Goal: Task Accomplishment & Management: Use online tool/utility

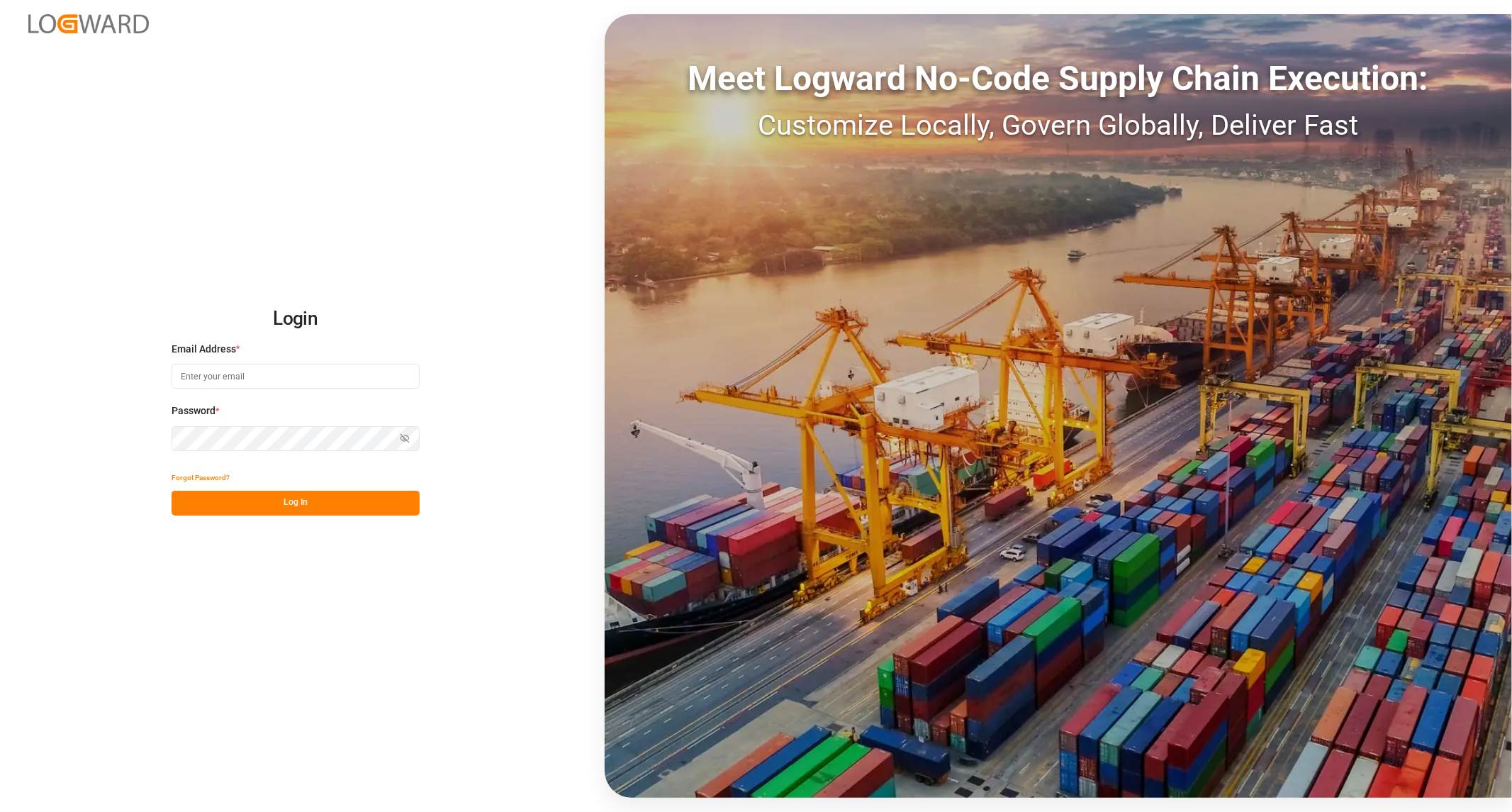
click at [331, 367] on input at bounding box center [295, 376] width 249 height 25
type input "[PERSON_NAME][EMAIL_ADDRESS][PERSON_NAME][DOMAIN_NAME]"
click at [305, 504] on button "Log In" at bounding box center [295, 503] width 249 height 25
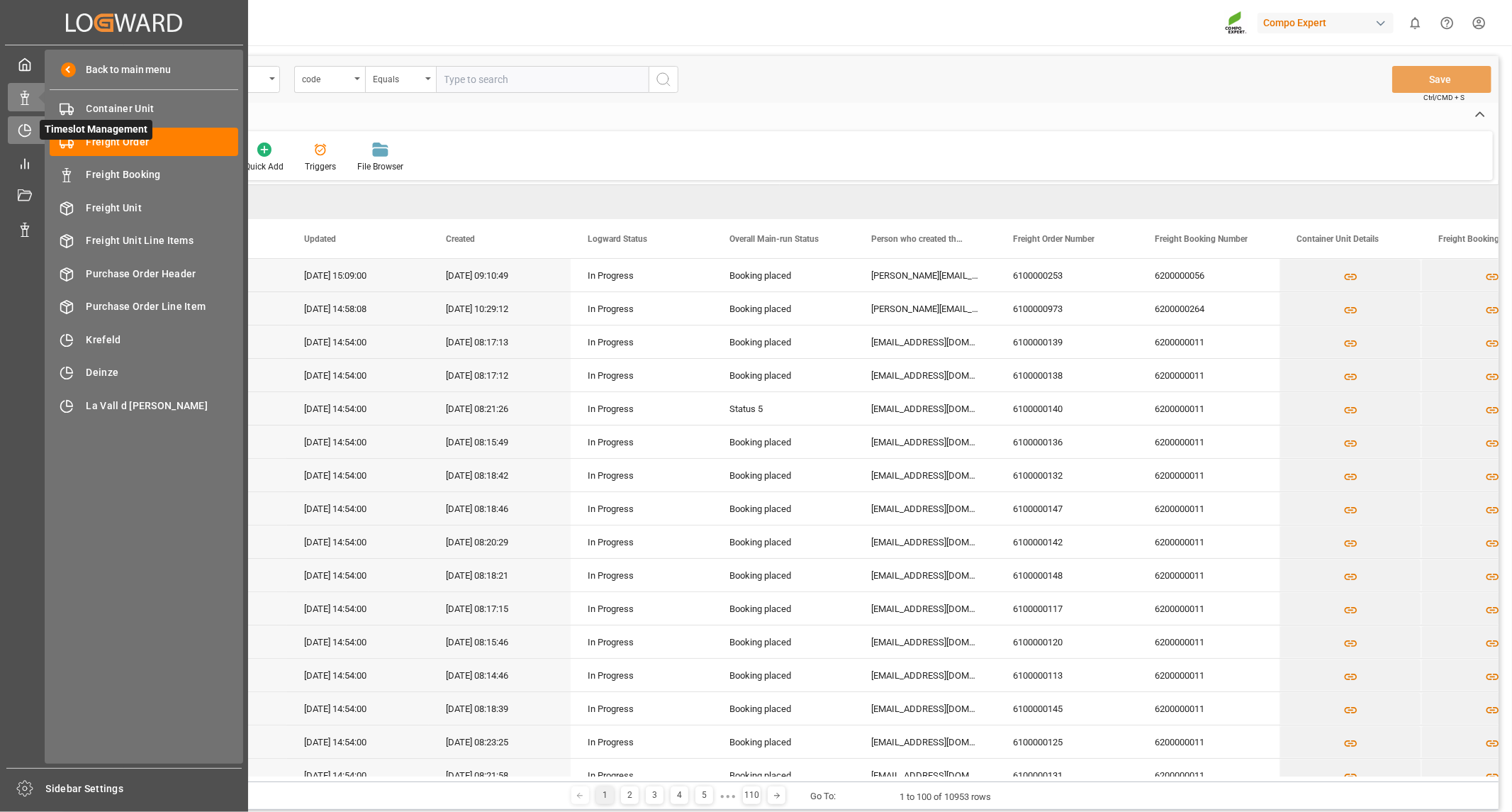
click at [25, 131] on icon at bounding box center [24, 130] width 14 height 14
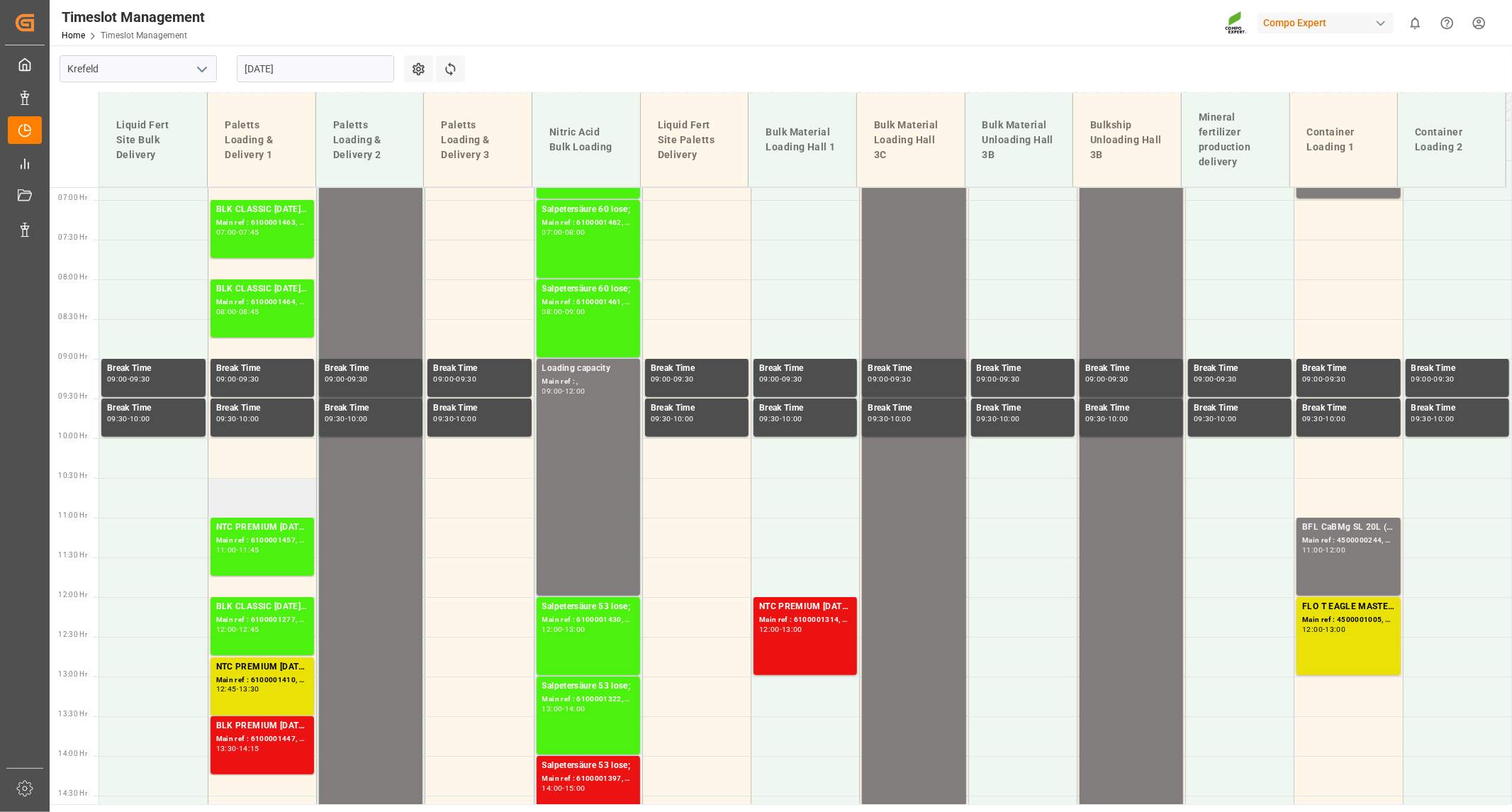
scroll to position [516, 0]
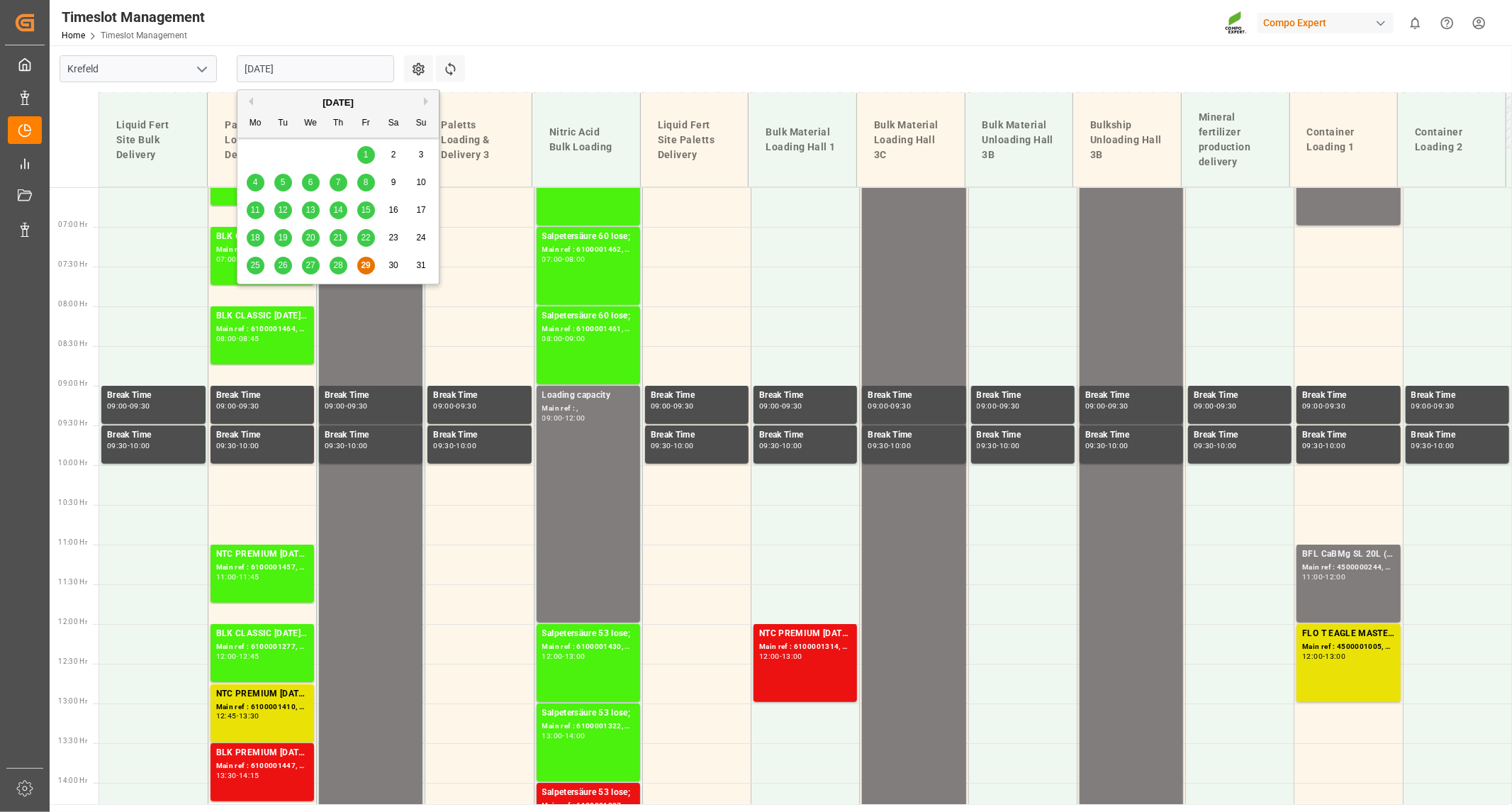
drag, startPoint x: 329, startPoint y: 73, endPoint x: 329, endPoint y: 94, distance: 21.0
click at [329, 74] on input "[DATE]" at bounding box center [315, 68] width 157 height 27
click at [426, 97] on button "Next Month" at bounding box center [427, 101] width 8 height 8
click at [258, 162] on div "1" at bounding box center [255, 156] width 18 height 17
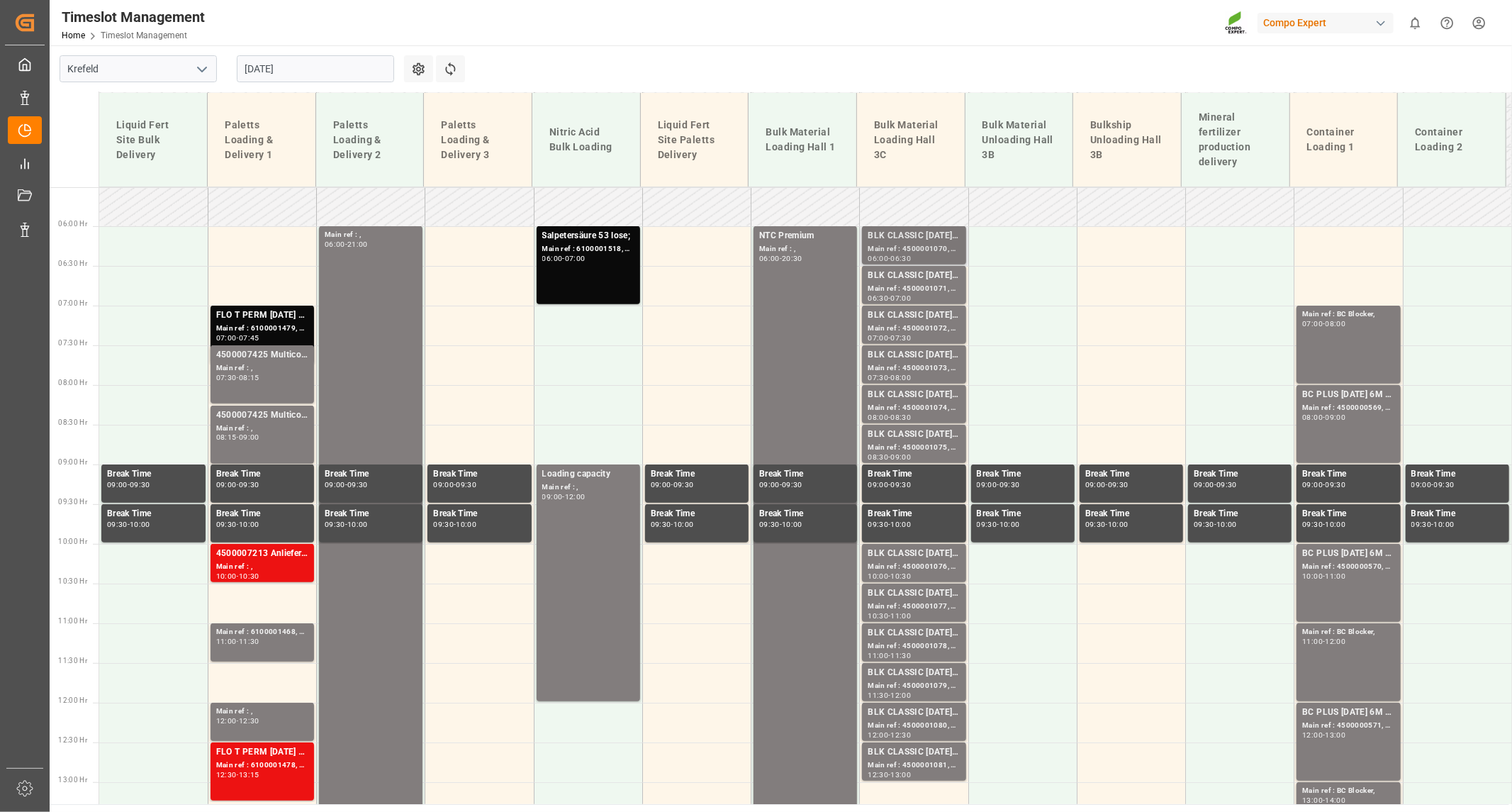
scroll to position [359, 0]
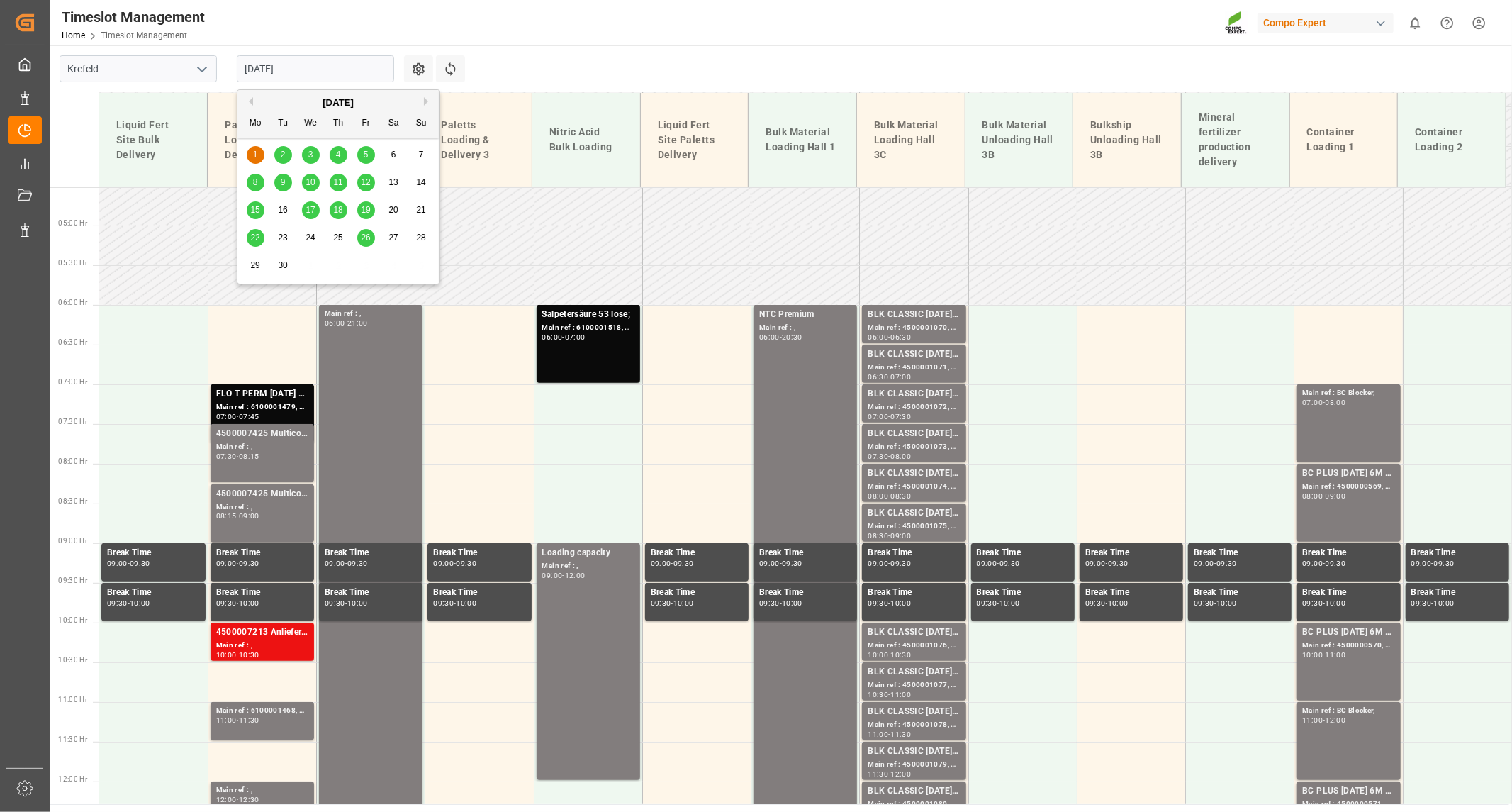
drag, startPoint x: 319, startPoint y: 70, endPoint x: 314, endPoint y: 174, distance: 104.1
click at [319, 73] on input "[DATE]" at bounding box center [315, 68] width 157 height 27
click at [281, 154] on span "2" at bounding box center [283, 155] width 5 height 10
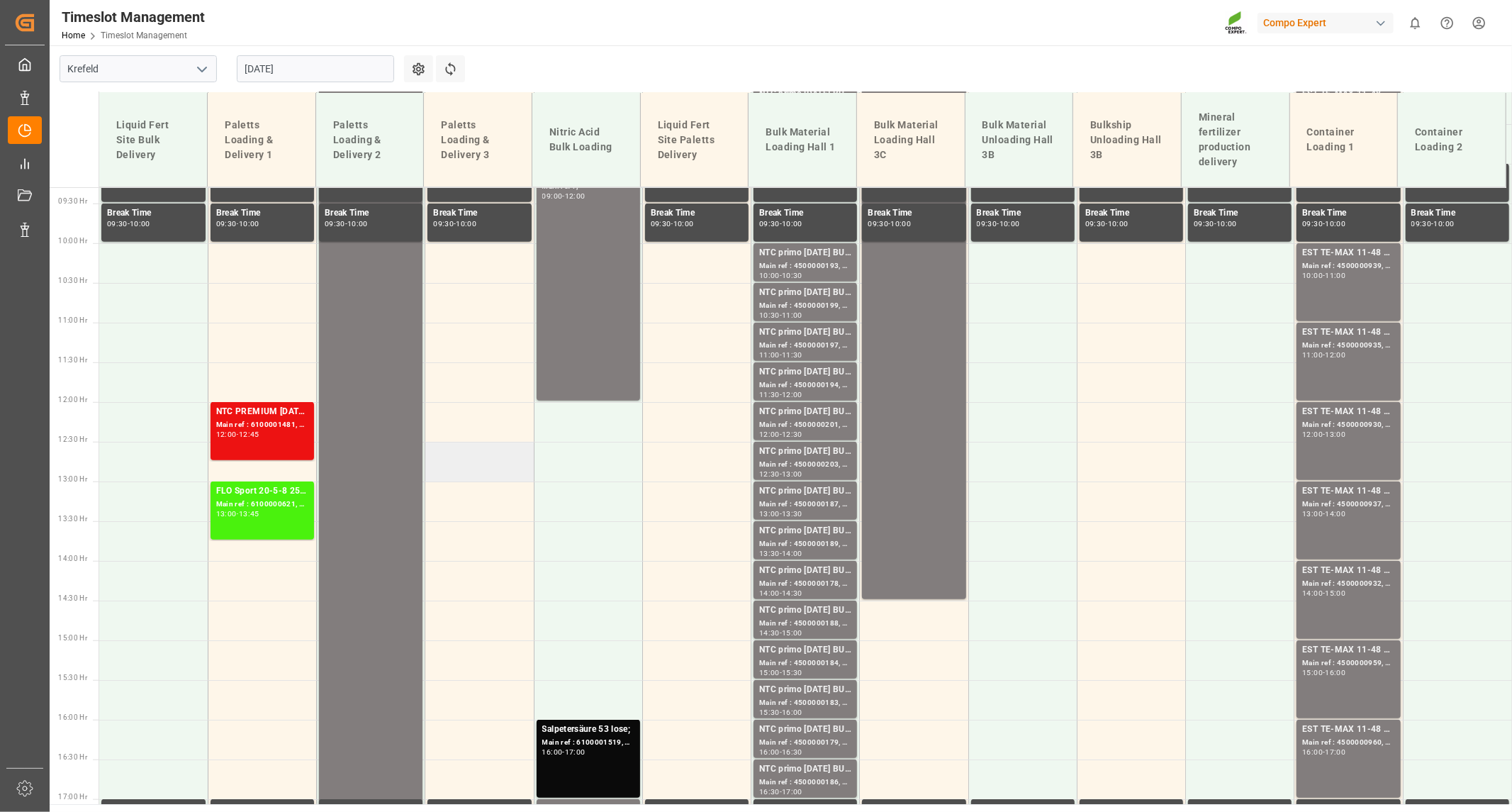
scroll to position [753, 0]
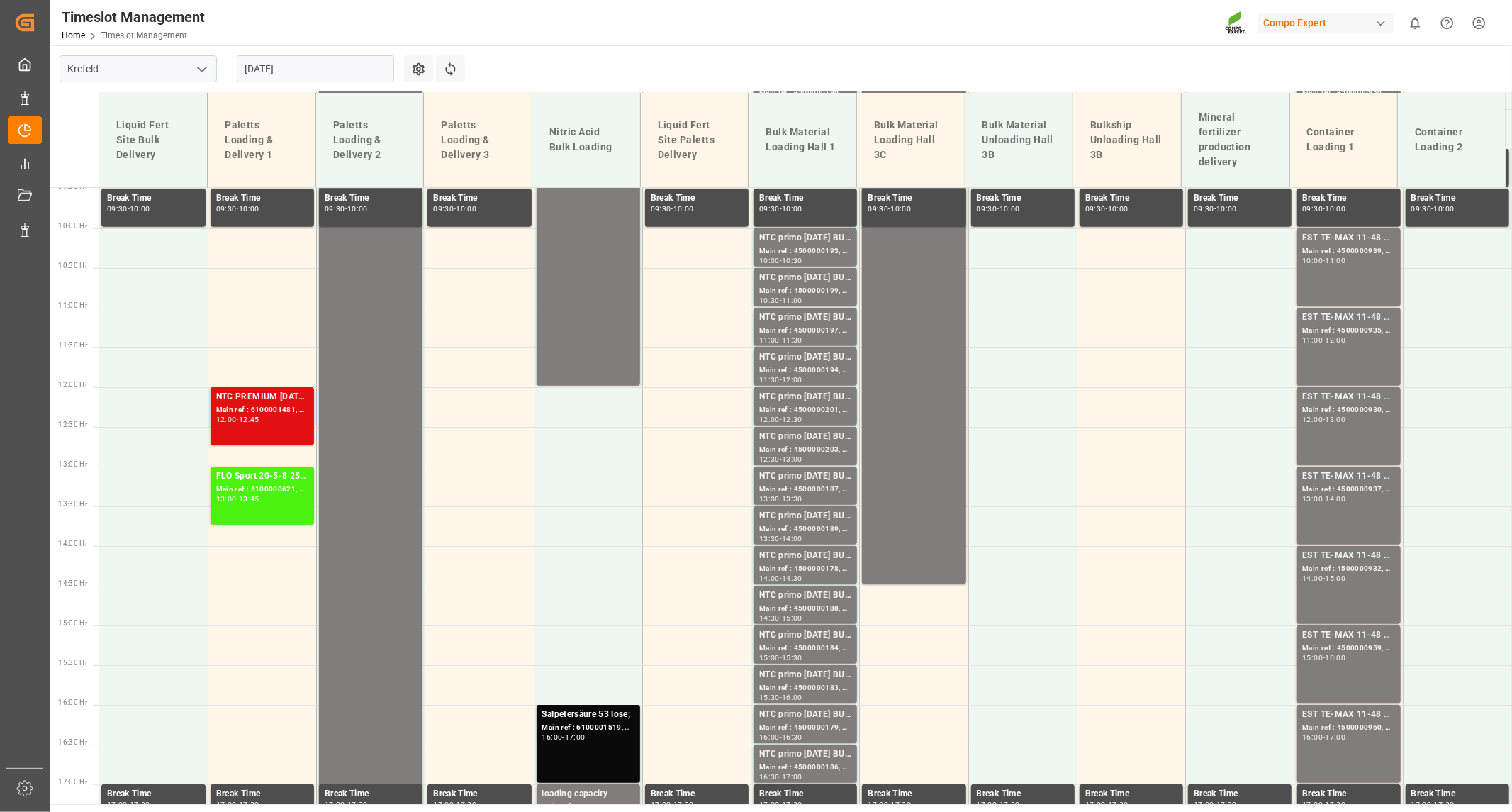
click at [255, 408] on div "Main ref : 6100001481, 2000001291;" at bounding box center [262, 410] width 92 height 12
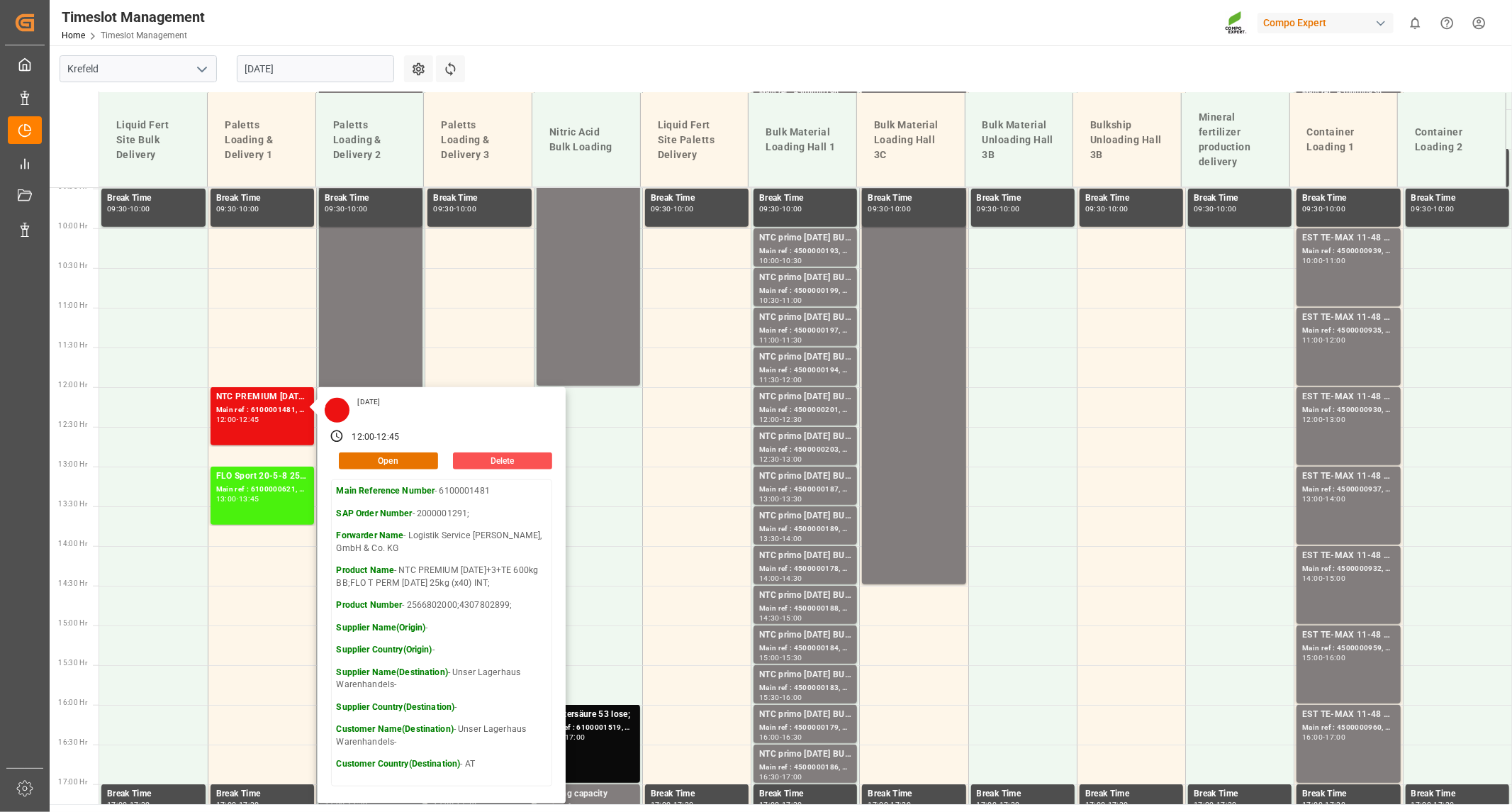
click at [760, 79] on main "[GEOGRAPHIC_DATA] [DATE] Settings Refresh Time Slots Liquid Fert Site Bulk Deli…" at bounding box center [779, 425] width 1460 height 759
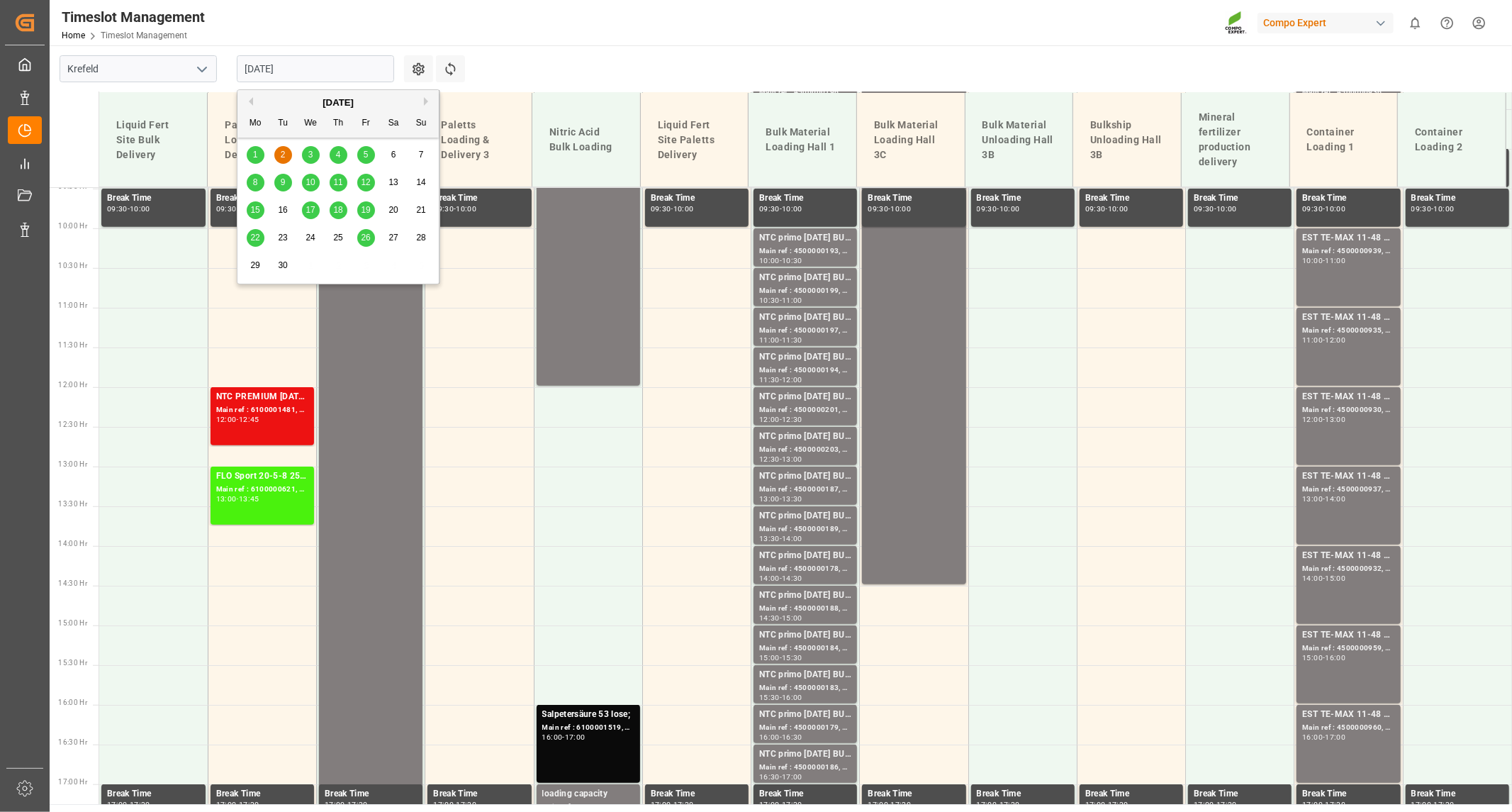
click at [314, 55] on input "[DATE]" at bounding box center [315, 68] width 157 height 27
click at [254, 105] on div "[DATE]" at bounding box center [338, 102] width 201 height 14
click at [253, 100] on div "[DATE]" at bounding box center [338, 102] width 201 height 14
drag, startPoint x: 257, startPoint y: 156, endPoint x: 255, endPoint y: 106, distance: 50.0
click at [257, 156] on span "1" at bounding box center [255, 155] width 5 height 10
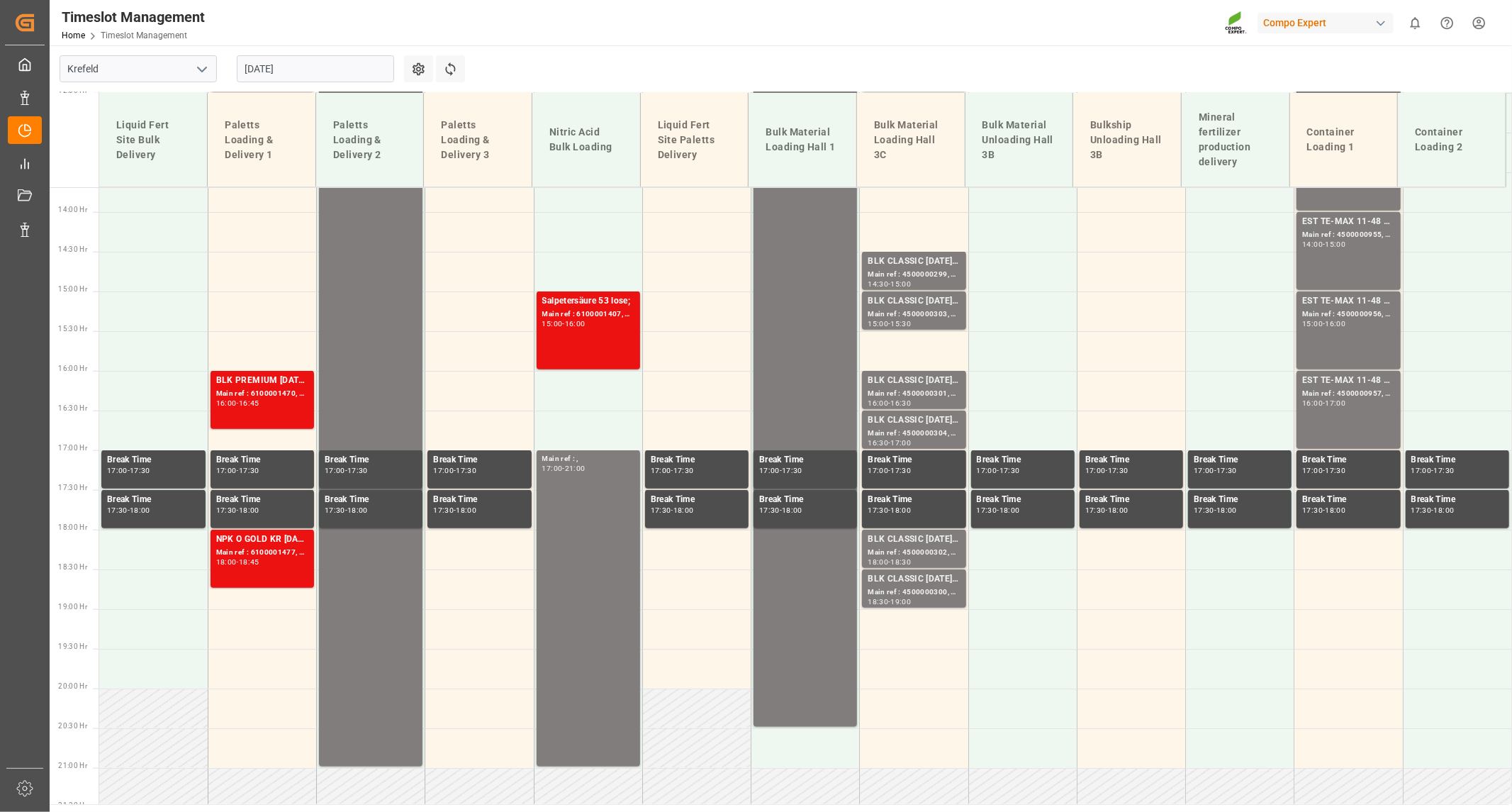
scroll to position [1146, 0]
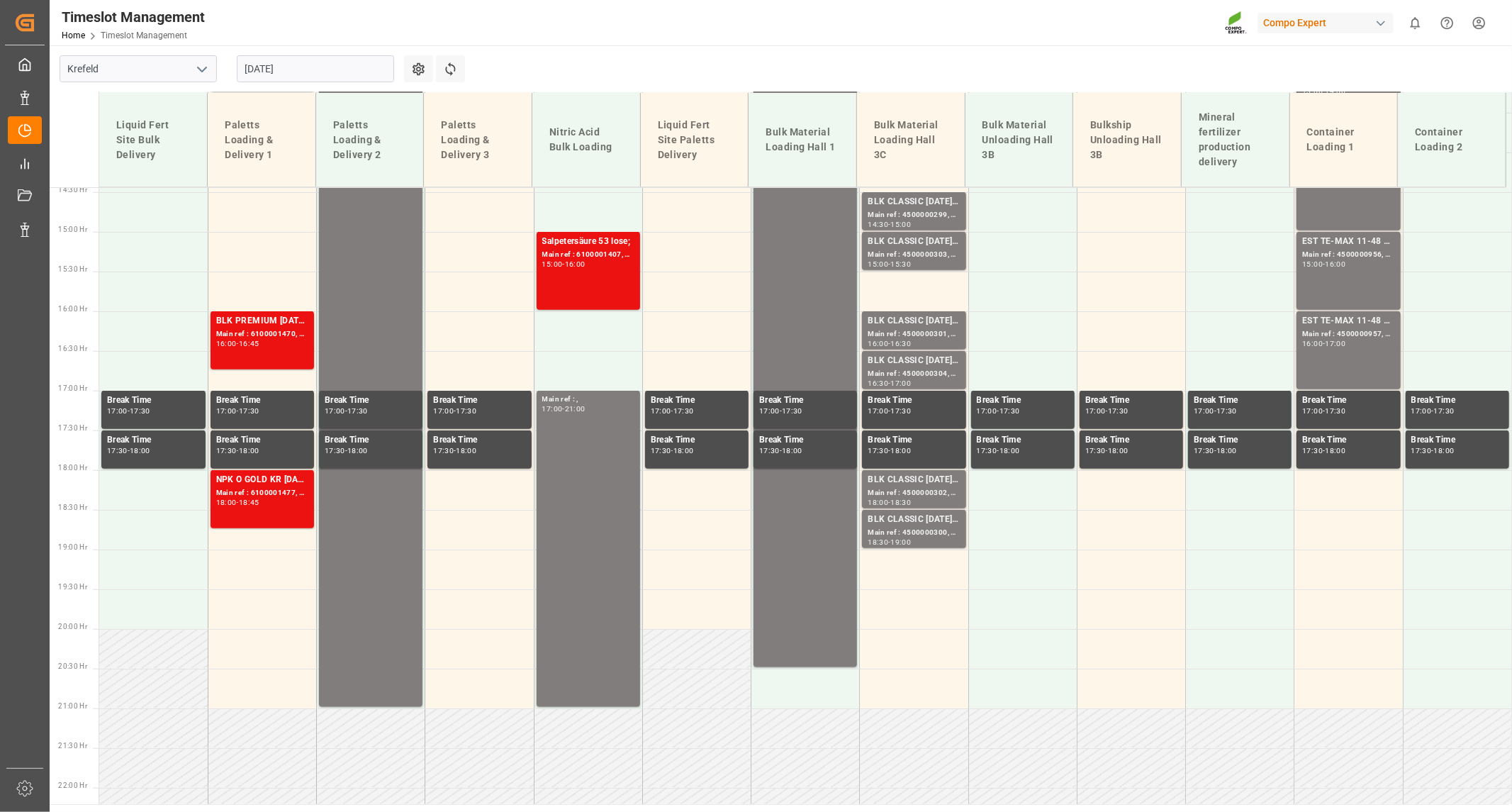
click at [326, 66] on input "[DATE]" at bounding box center [315, 68] width 157 height 27
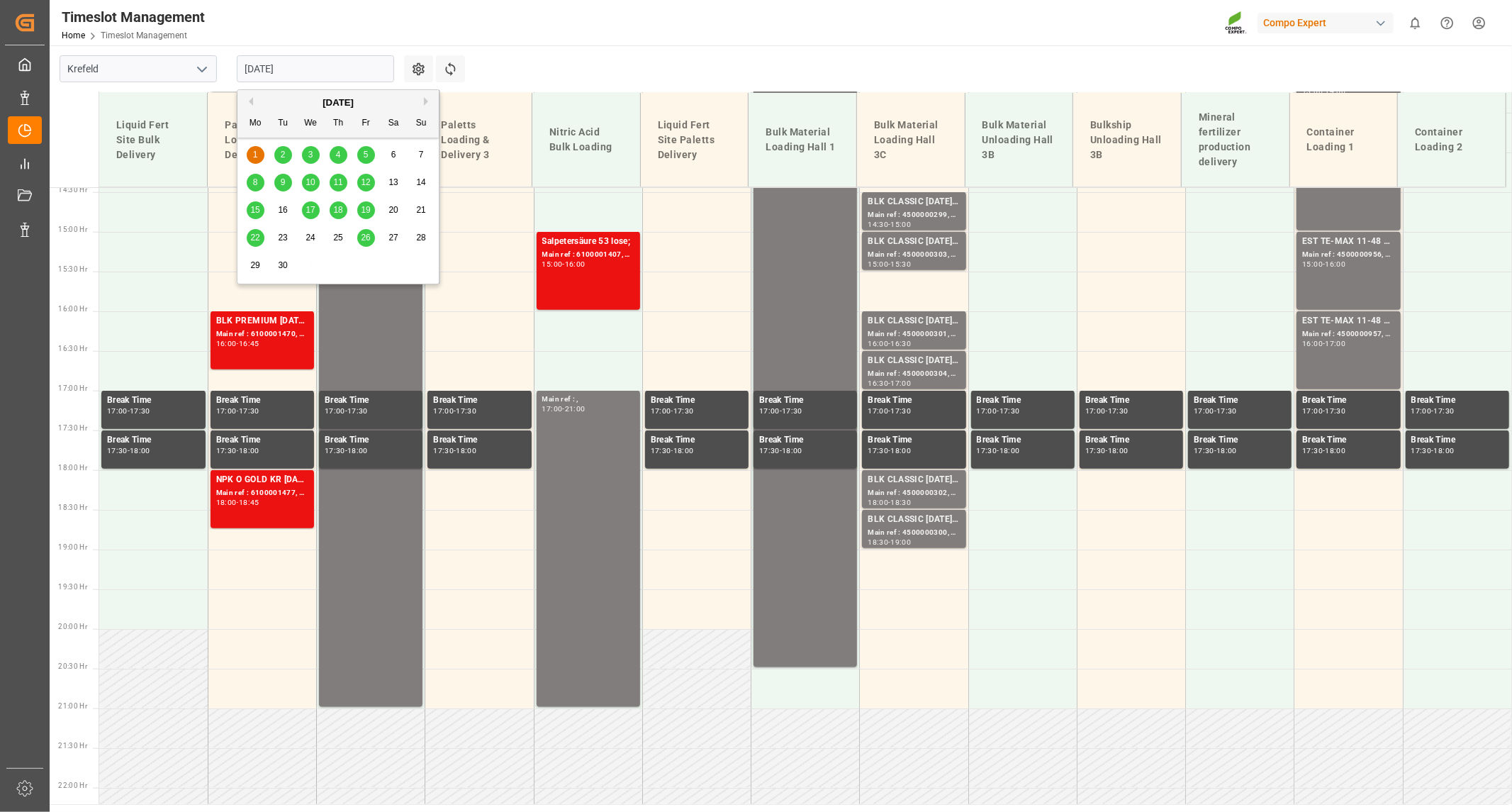
click at [251, 102] on button "Previous Month" at bounding box center [249, 101] width 8 height 8
click at [370, 263] on span "29" at bounding box center [366, 264] width 9 height 10
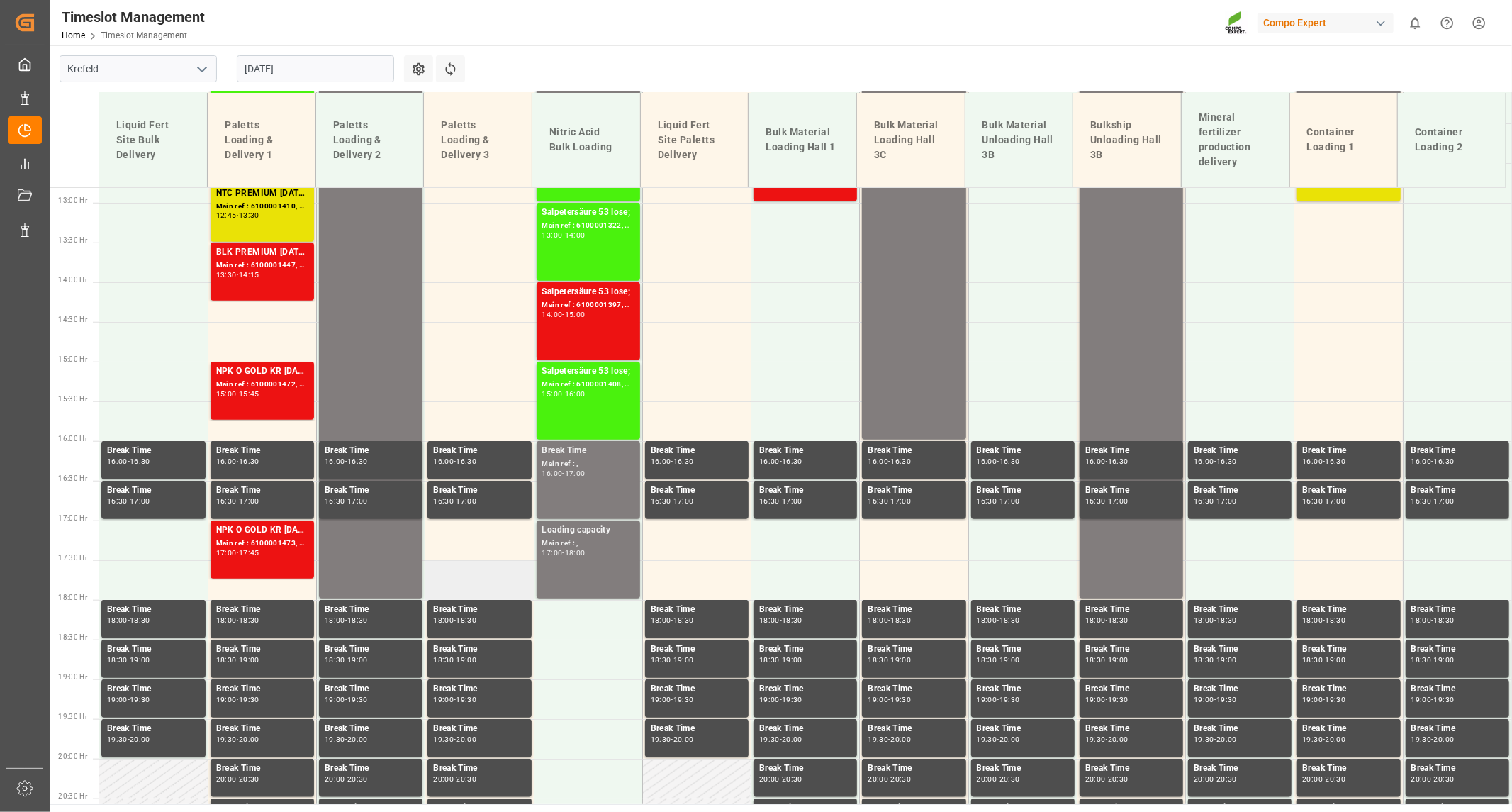
scroll to position [989, 0]
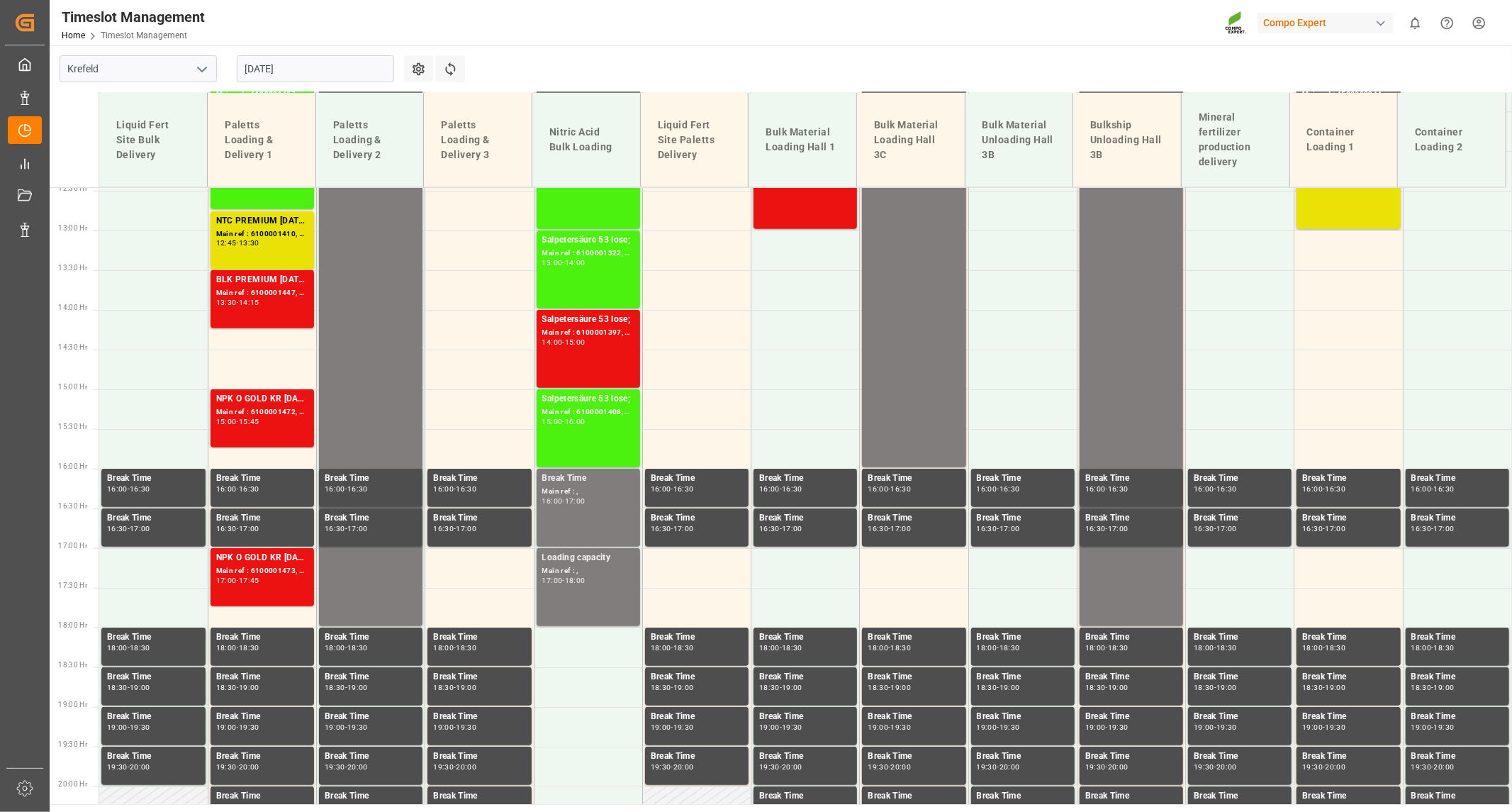
click at [88, 103] on div at bounding box center [74, 140] width 49 height 94
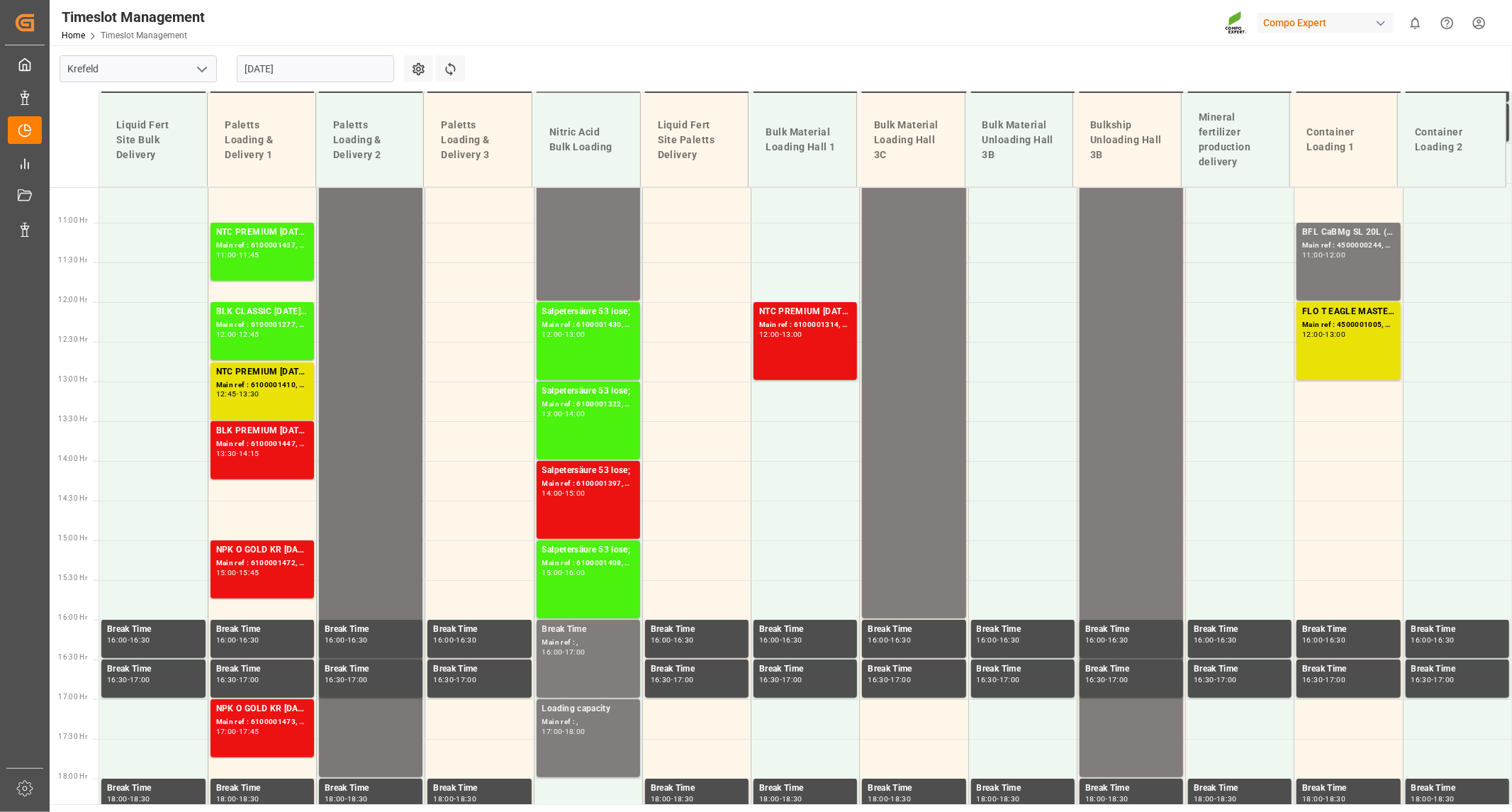
scroll to position [832, 0]
